Goal: Information Seeking & Learning: Learn about a topic

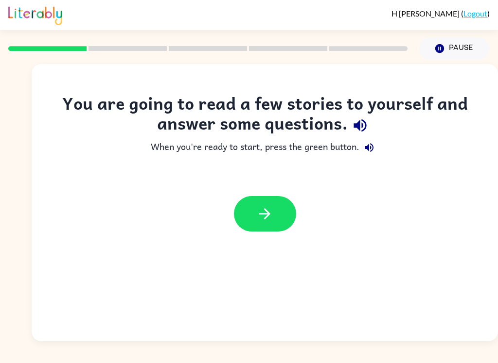
click at [271, 220] on icon "button" at bounding box center [264, 214] width 17 height 17
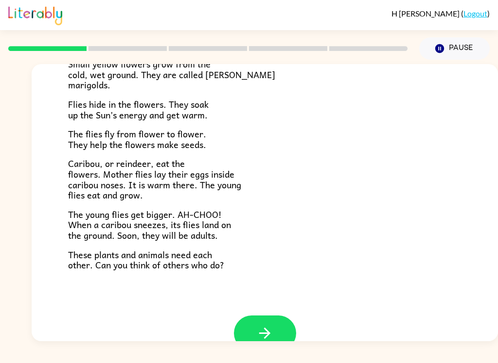
scroll to position [179, 0]
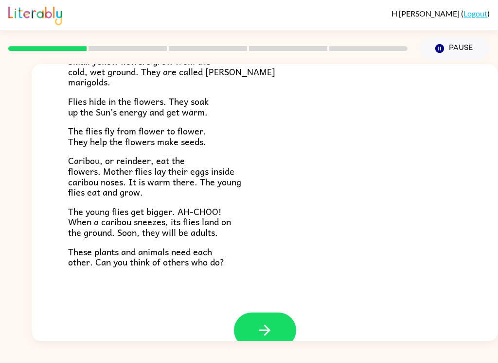
click at [287, 323] on button "button" at bounding box center [265, 330] width 62 height 35
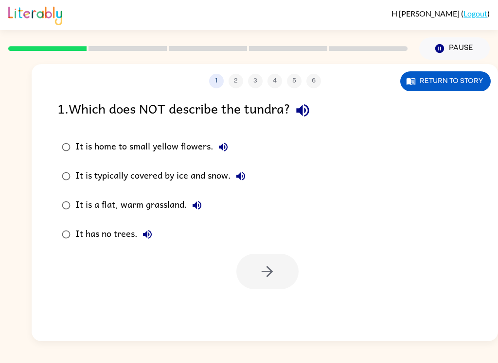
scroll to position [0, 0]
click at [289, 182] on div "It is home to small yellow flowers. It is typically covered by ice and snow. It…" at bounding box center [277, 191] width 440 height 117
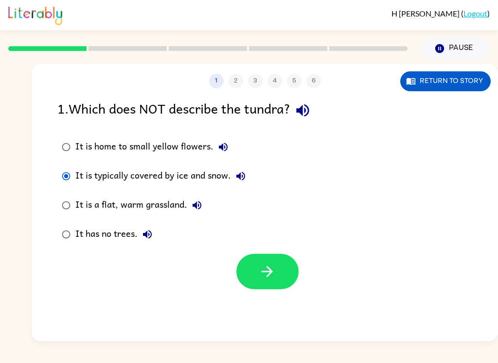
click at [275, 282] on button "button" at bounding box center [267, 271] width 62 height 35
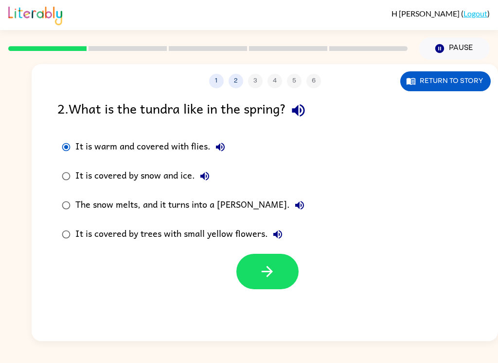
click at [295, 264] on button "button" at bounding box center [267, 271] width 62 height 35
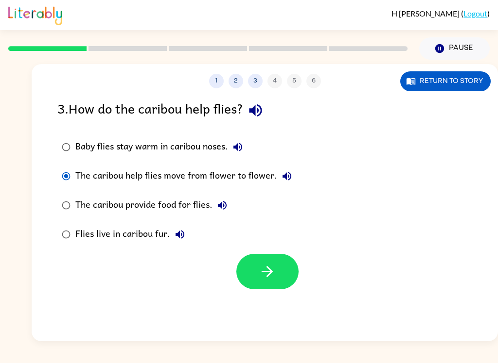
click at [272, 264] on icon "button" at bounding box center [267, 271] width 17 height 17
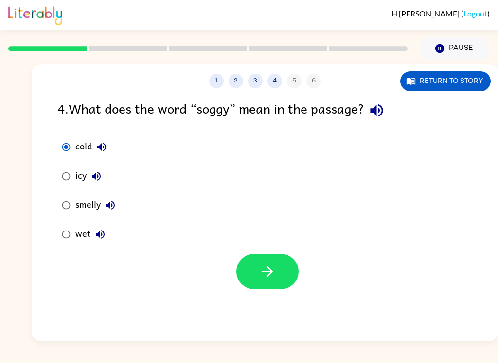
click at [270, 277] on icon "button" at bounding box center [267, 271] width 17 height 17
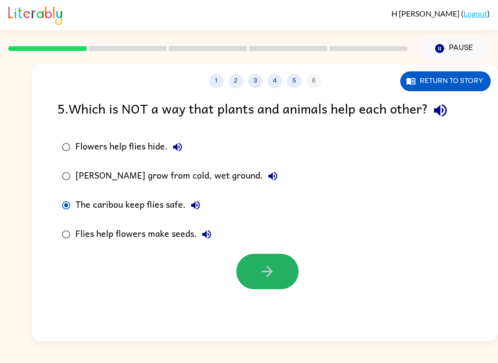
click at [286, 276] on button "button" at bounding box center [267, 271] width 62 height 35
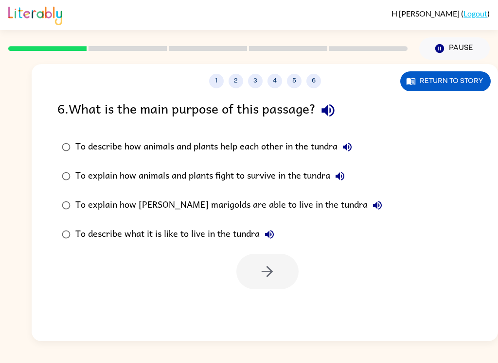
click at [452, 84] on button "Return to story" at bounding box center [445, 81] width 90 height 20
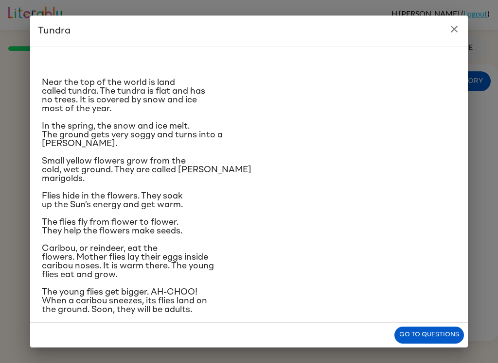
click at [448, 333] on button "Go to questions" at bounding box center [428, 335] width 69 height 17
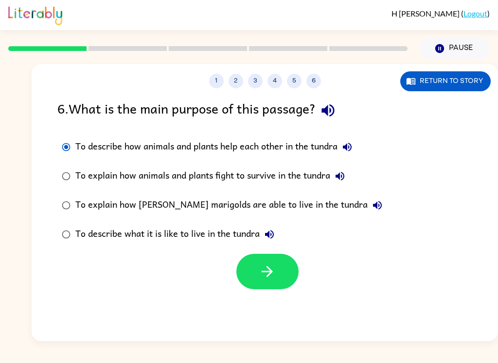
click at [409, 178] on div "To describe how animals and plants help each other in the tundra To explain how…" at bounding box center [277, 191] width 440 height 117
click at [280, 270] on button "button" at bounding box center [267, 271] width 62 height 35
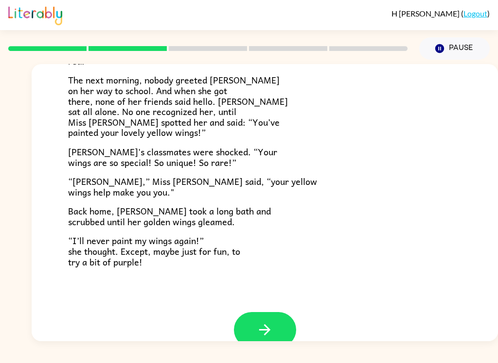
scroll to position [253, 0]
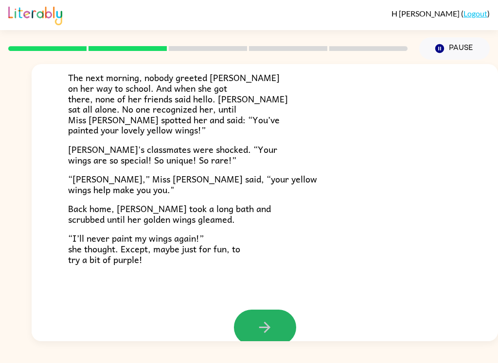
click at [285, 317] on button "button" at bounding box center [265, 327] width 62 height 35
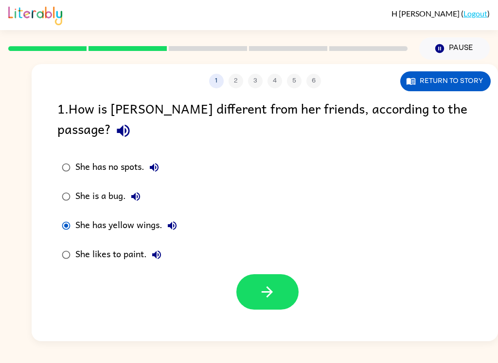
click at [277, 275] on button "button" at bounding box center [267, 292] width 62 height 35
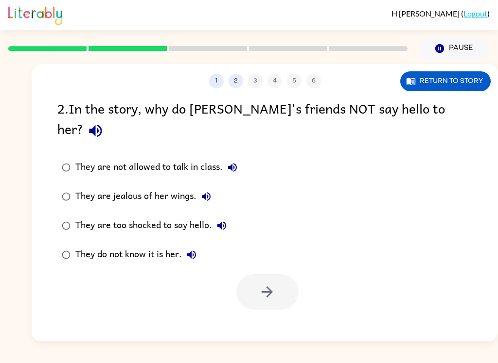
click at [48, 214] on div "2 . In the story, why do [PERSON_NAME]'s friends NOT say hello to her? They are…" at bounding box center [265, 204] width 466 height 212
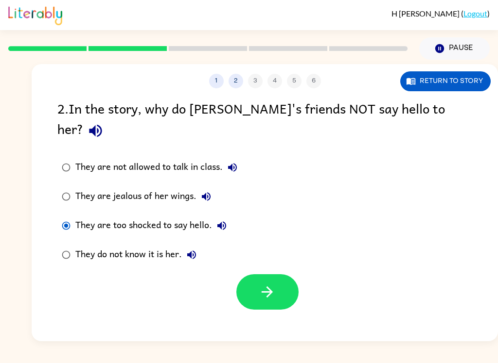
click at [270, 284] on icon "button" at bounding box center [267, 292] width 17 height 17
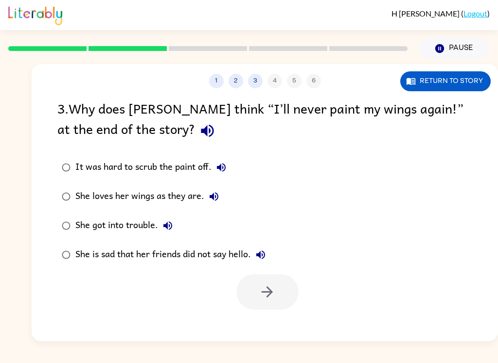
click at [445, 52] on button "Pause Pause" at bounding box center [454, 48] width 70 height 22
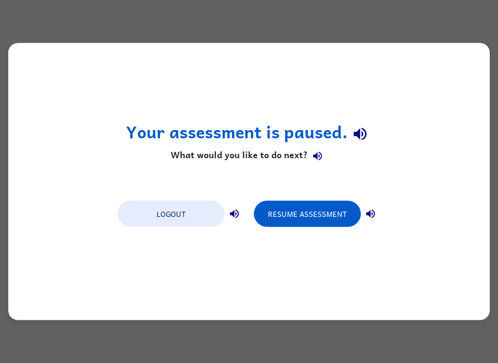
click at [310, 214] on button "Resume Assessment" at bounding box center [307, 214] width 107 height 26
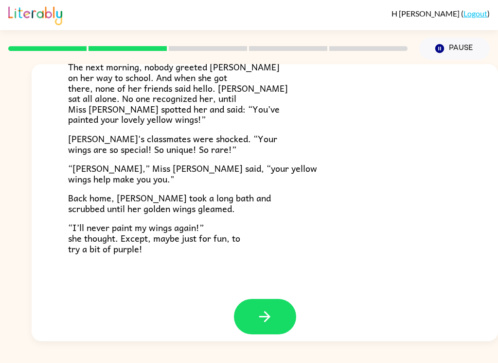
scroll to position [263, 0]
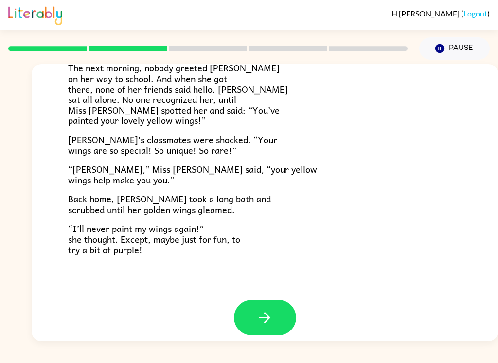
click at [273, 313] on button "button" at bounding box center [265, 317] width 62 height 35
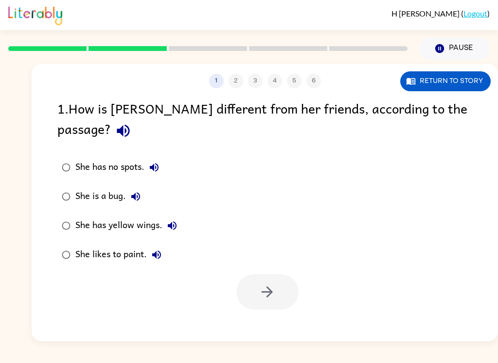
scroll to position [0, 0]
click at [431, 68] on div "1 2 3 4 5 6 Return to story" at bounding box center [265, 76] width 466 height 24
click at [468, 89] on button "Return to story" at bounding box center [445, 81] width 90 height 20
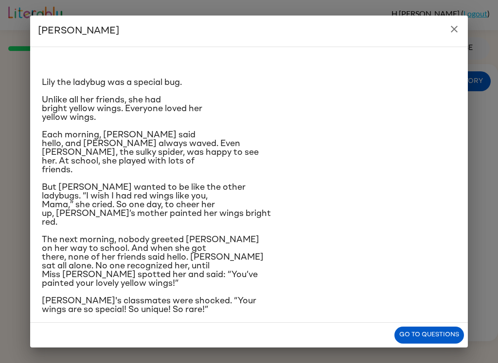
click at [462, 26] on button "close" at bounding box center [453, 28] width 19 height 19
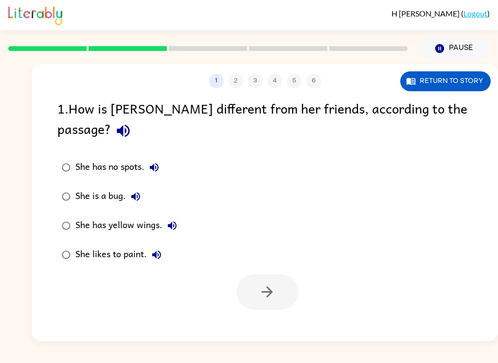
click at [447, 43] on button "Pause Pause" at bounding box center [454, 48] width 70 height 22
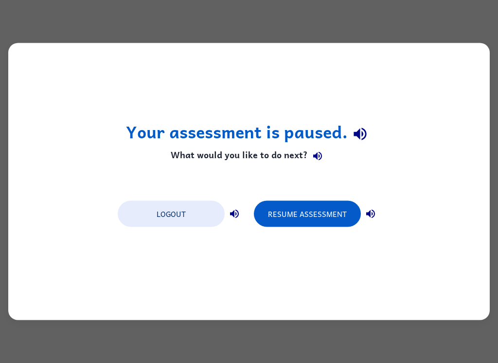
click at [328, 219] on button "Resume Assessment" at bounding box center [307, 214] width 107 height 26
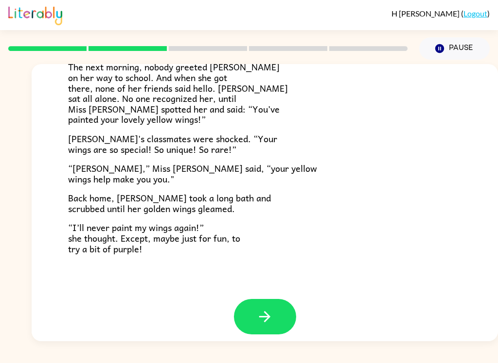
scroll to position [263, 0]
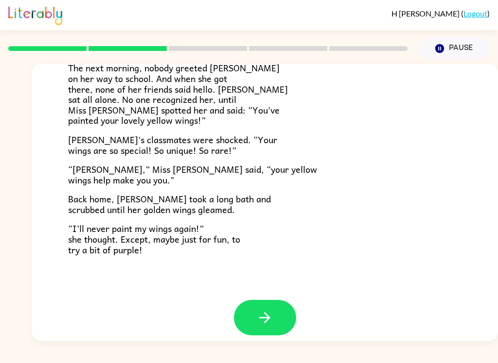
click at [277, 310] on button "button" at bounding box center [265, 317] width 62 height 35
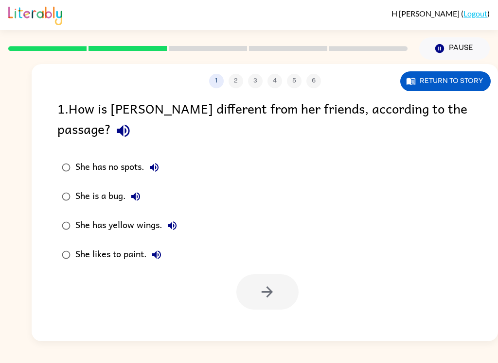
click at [84, 216] on div "She has yellow wings." at bounding box center [128, 225] width 106 height 19
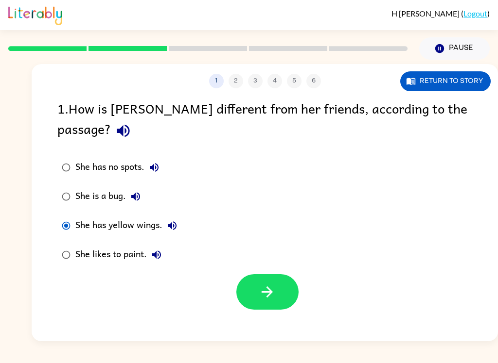
click at [295, 279] on button "button" at bounding box center [267, 292] width 62 height 35
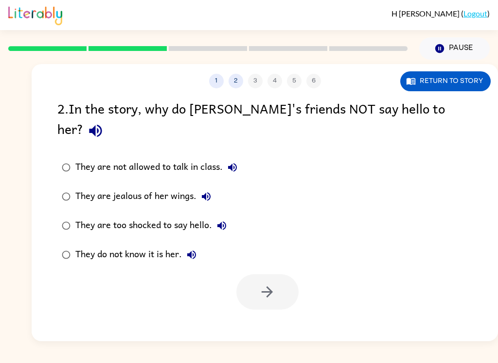
click at [160, 216] on div "They are too shocked to say hello." at bounding box center [153, 225] width 156 height 19
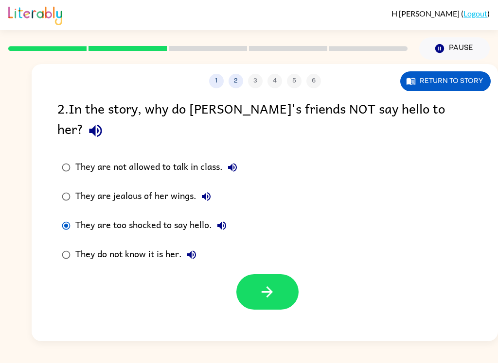
click at [278, 275] on button "button" at bounding box center [267, 292] width 62 height 35
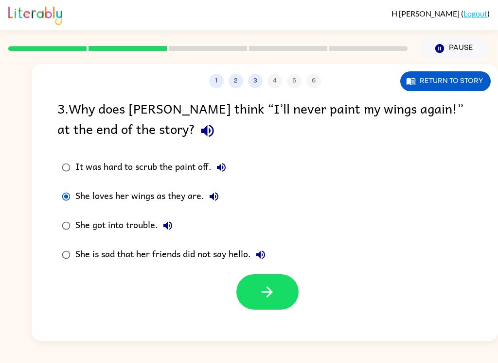
click at [278, 310] on button "button" at bounding box center [267, 292] width 62 height 35
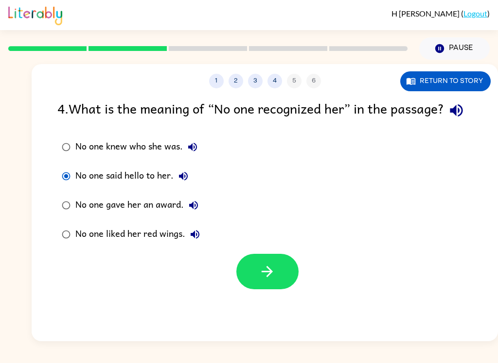
click at [268, 277] on icon "button" at bounding box center [266, 271] width 11 height 11
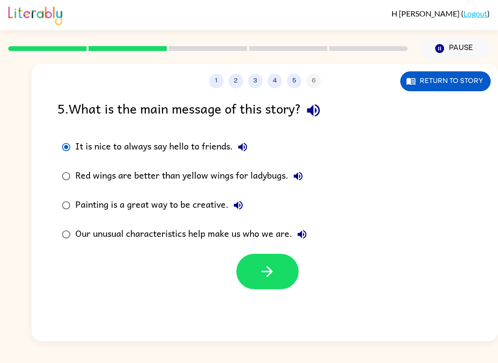
click at [284, 286] on button "button" at bounding box center [267, 271] width 62 height 35
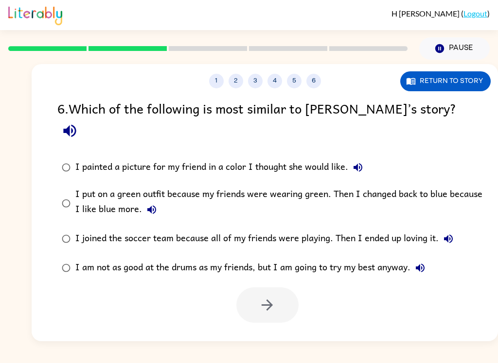
click at [103, 158] on div "I painted a picture for my friend in a color I thought she would like." at bounding box center [221, 167] width 292 height 19
click at [265, 297] on icon "button" at bounding box center [267, 305] width 17 height 17
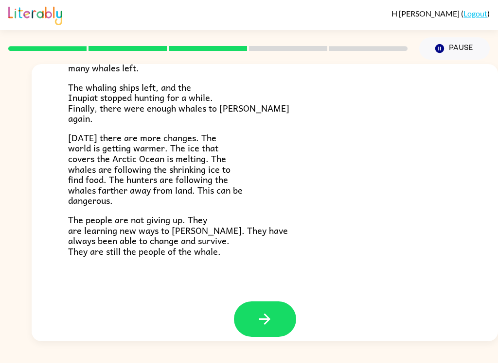
scroll to position [317, 0]
click at [277, 321] on button "button" at bounding box center [265, 319] width 62 height 35
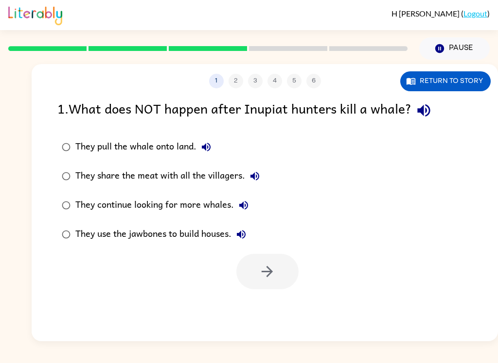
scroll to position [0, 0]
click at [105, 179] on div "They share the meat with all the villagers." at bounding box center [169, 176] width 189 height 19
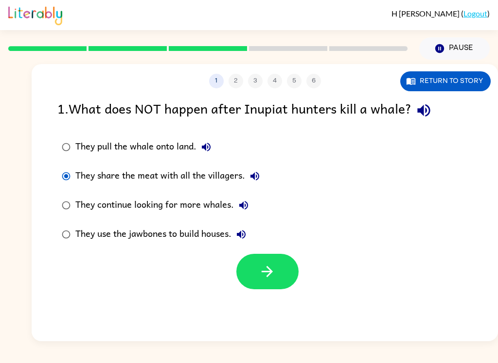
click at [293, 272] on button "button" at bounding box center [267, 271] width 62 height 35
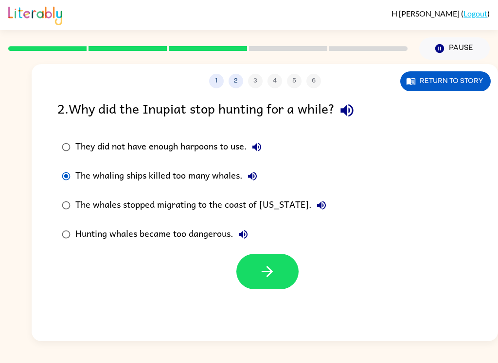
click at [295, 272] on button "button" at bounding box center [267, 271] width 62 height 35
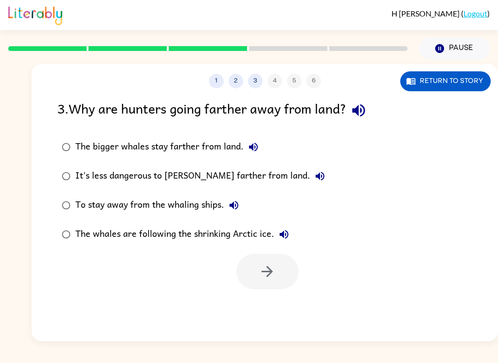
click at [80, 147] on div "The bigger whales stay farther from land." at bounding box center [169, 147] width 188 height 19
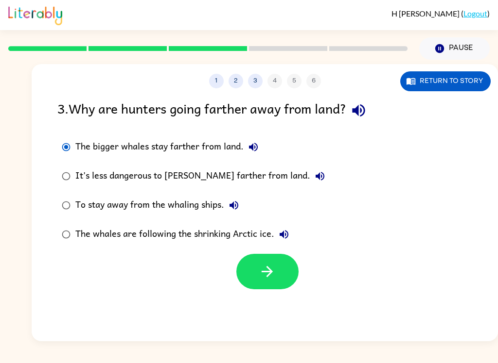
click at [286, 276] on button "button" at bounding box center [267, 271] width 62 height 35
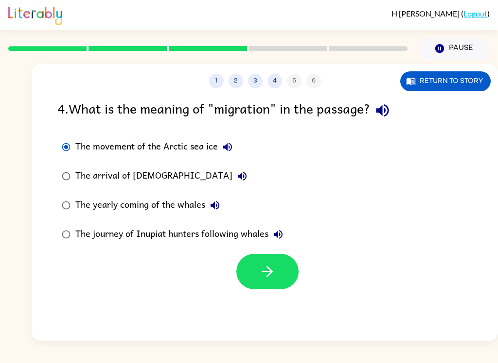
click at [262, 283] on button "button" at bounding box center [267, 271] width 62 height 35
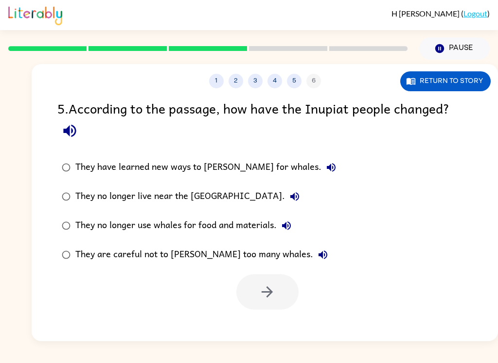
click at [79, 190] on div "They no longer live near the [GEOGRAPHIC_DATA]." at bounding box center [189, 196] width 229 height 19
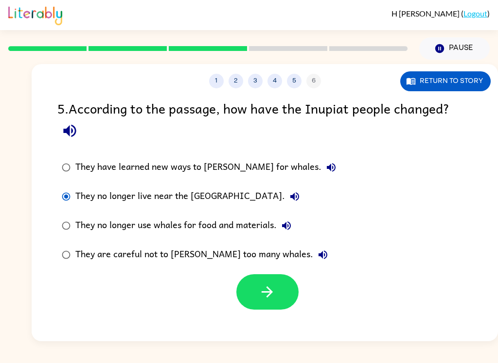
click at [277, 298] on button "button" at bounding box center [267, 292] width 62 height 35
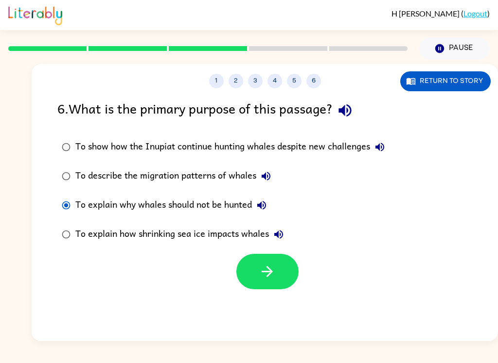
click at [278, 280] on button "button" at bounding box center [267, 271] width 62 height 35
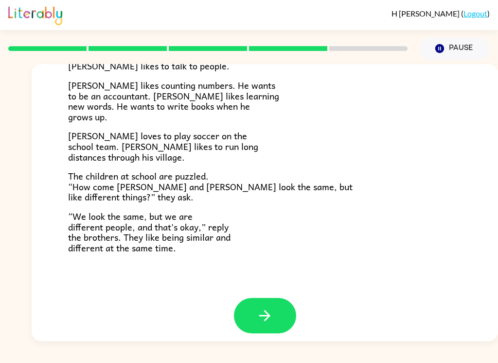
scroll to position [203, 0]
click at [268, 308] on icon "button" at bounding box center [264, 316] width 17 height 17
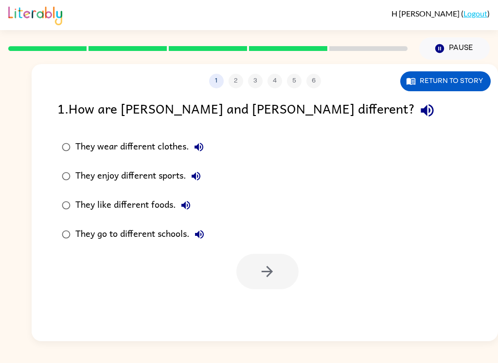
click at [266, 96] on div "1 2 3 4 5 6 Return to story 1 . How are [PERSON_NAME] and [PERSON_NAME] differe…" at bounding box center [265, 202] width 466 height 277
click at [260, 254] on div at bounding box center [267, 271] width 62 height 35
click at [420, 247] on div "1 2 3 4 5 6 Return to story 1 . How are [PERSON_NAME] and [PERSON_NAME] differe…" at bounding box center [265, 202] width 466 height 277
click at [440, 46] on icon "button" at bounding box center [439, 48] width 9 height 9
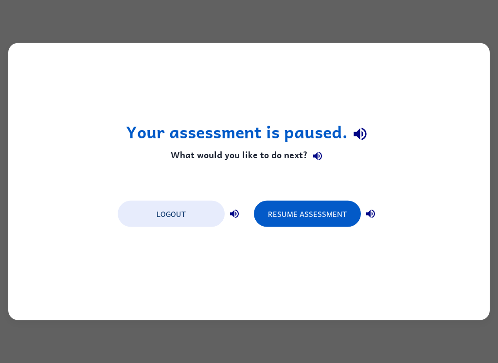
click at [322, 220] on button "Resume Assessment" at bounding box center [307, 214] width 107 height 26
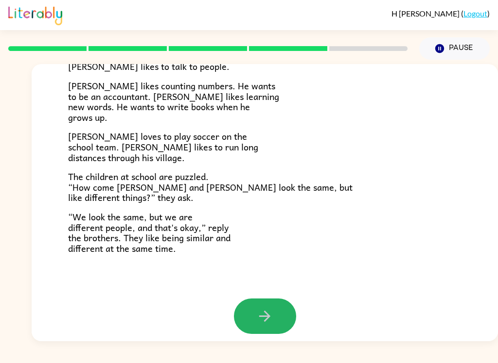
click at [279, 309] on button "button" at bounding box center [265, 316] width 62 height 35
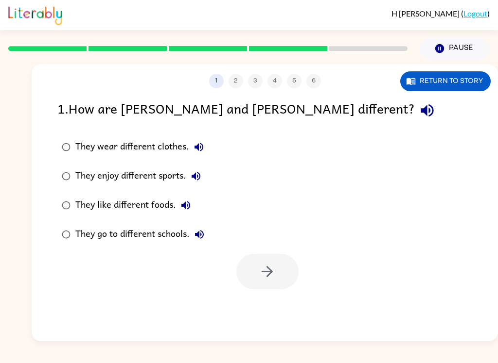
click at [85, 178] on div "They enjoy different sports." at bounding box center [140, 176] width 130 height 19
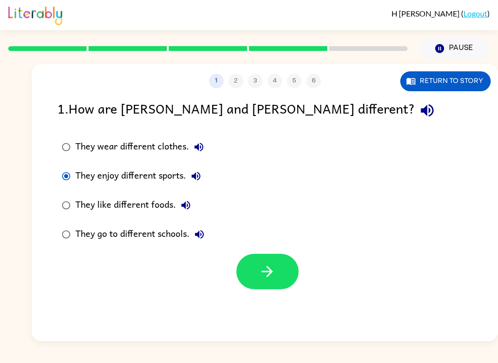
click at [267, 278] on icon "button" at bounding box center [267, 271] width 17 height 17
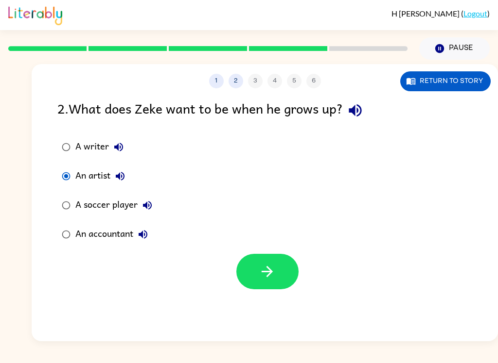
click at [284, 267] on button "button" at bounding box center [267, 271] width 62 height 35
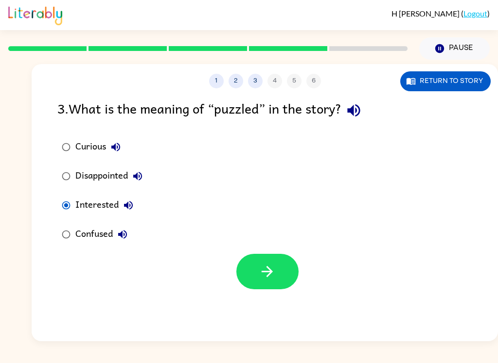
click at [279, 269] on button "button" at bounding box center [267, 271] width 62 height 35
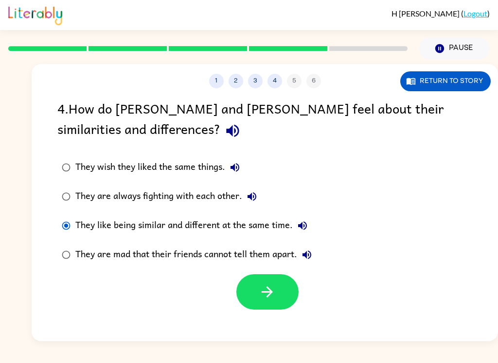
click at [280, 304] on button "button" at bounding box center [267, 292] width 62 height 35
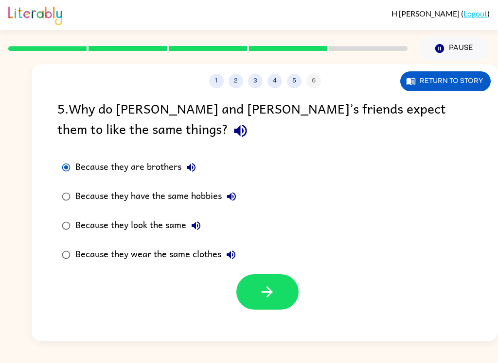
click at [293, 300] on button "button" at bounding box center [267, 292] width 62 height 35
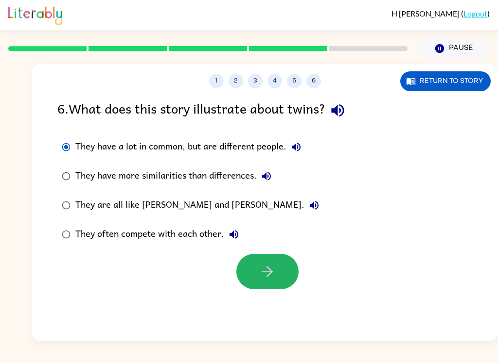
click at [284, 272] on button "button" at bounding box center [267, 271] width 62 height 35
